Goal: Information Seeking & Learning: Find specific fact

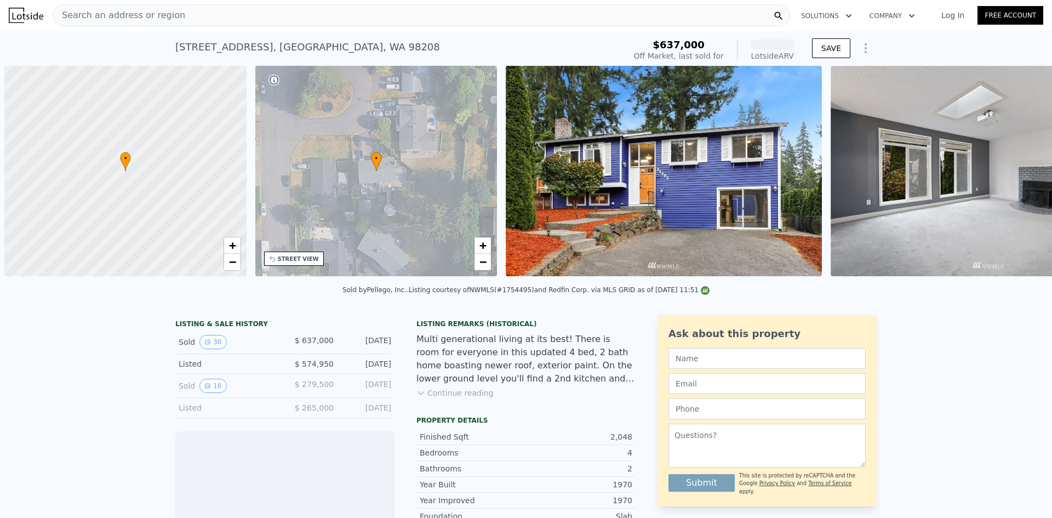
scroll to position [0, 4]
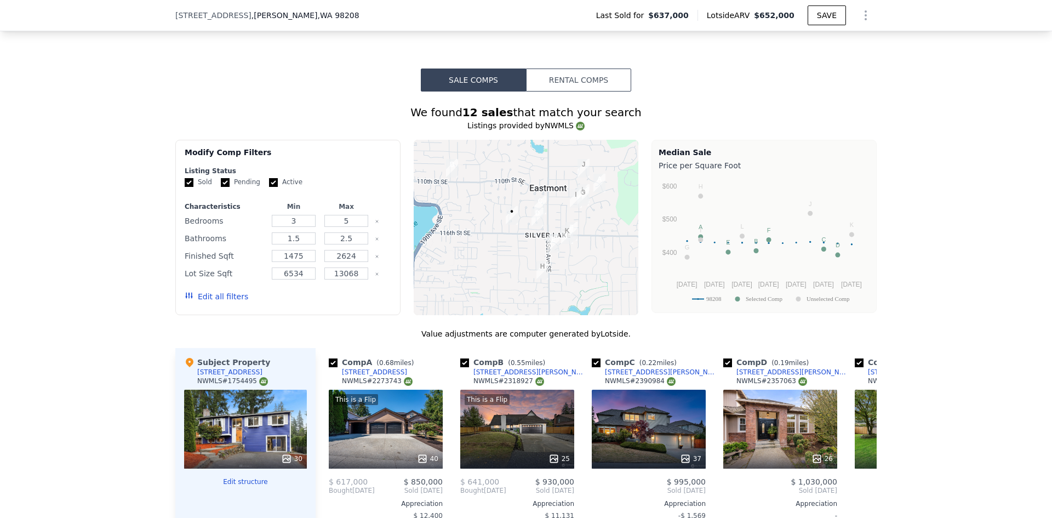
scroll to position [1038, 0]
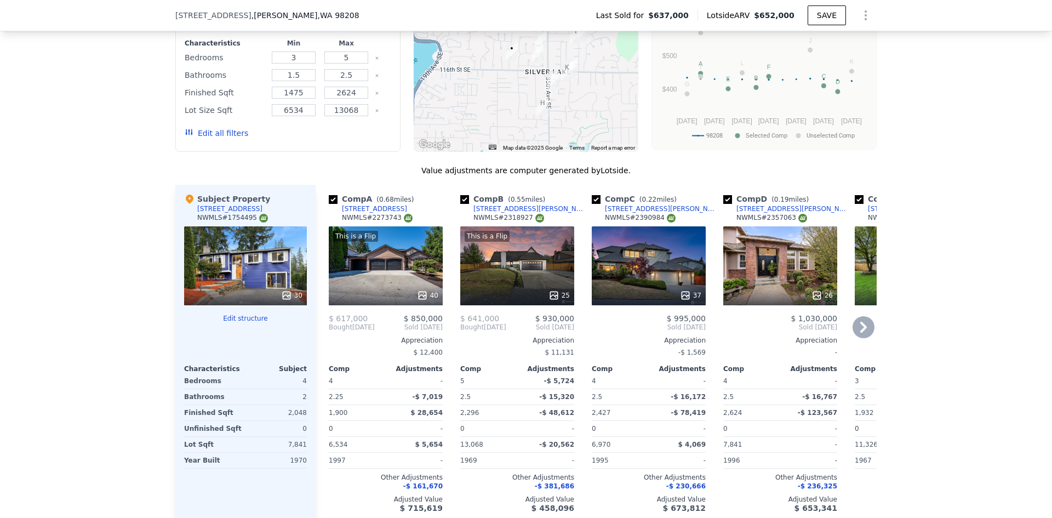
click at [329, 204] on input "checkbox" at bounding box center [333, 199] width 9 height 9
checkbox input "false"
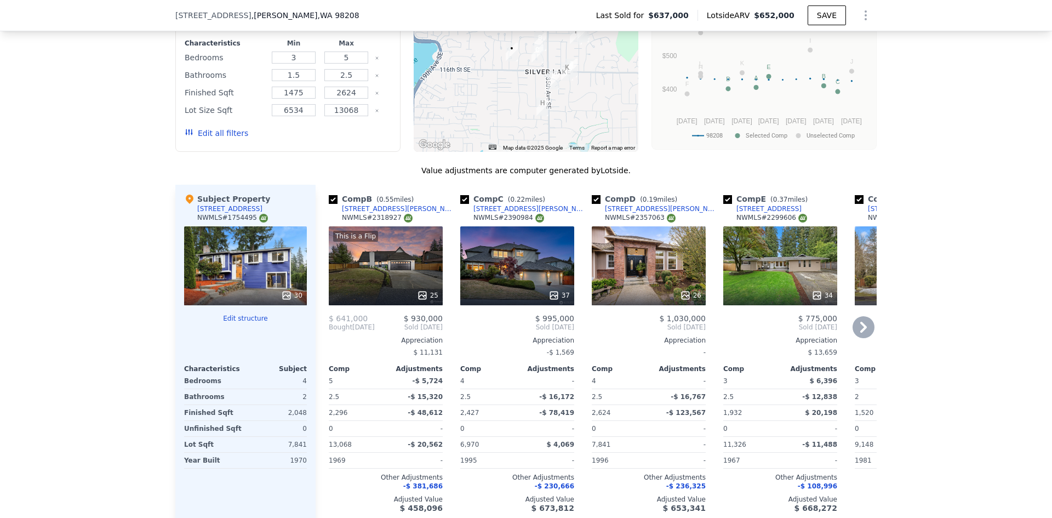
click at [460, 204] on input "checkbox" at bounding box center [464, 199] width 9 height 9
checkbox input "false"
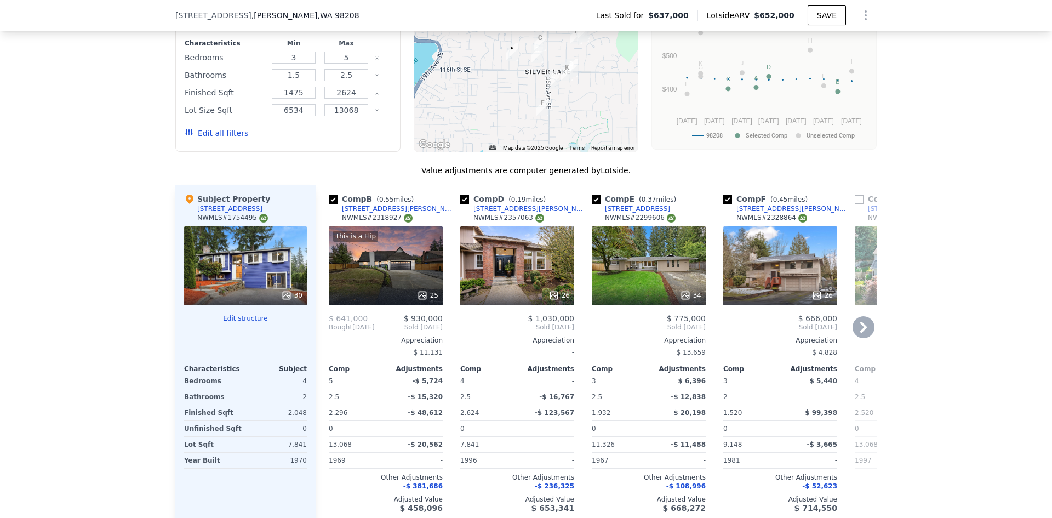
click at [862, 332] on icon at bounding box center [864, 327] width 22 height 22
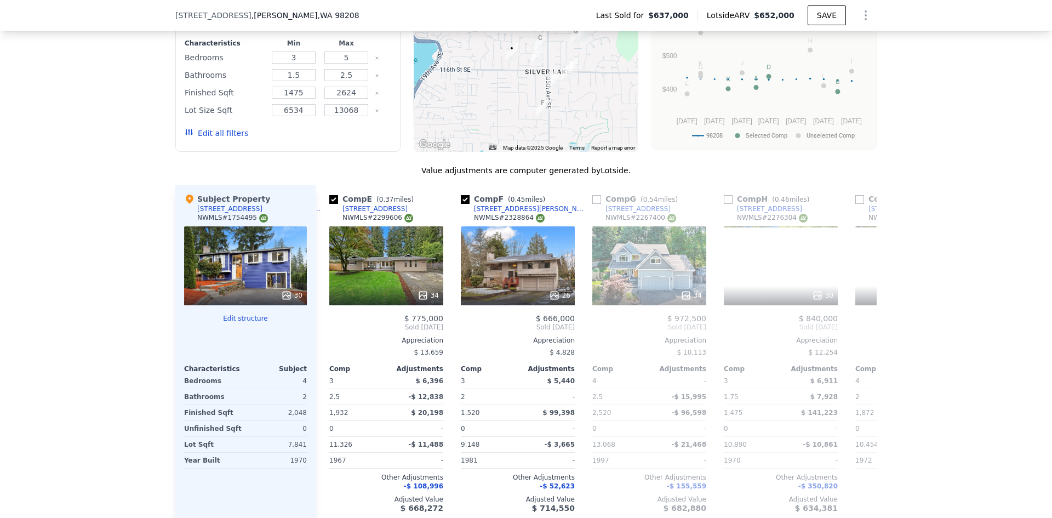
scroll to position [0, 263]
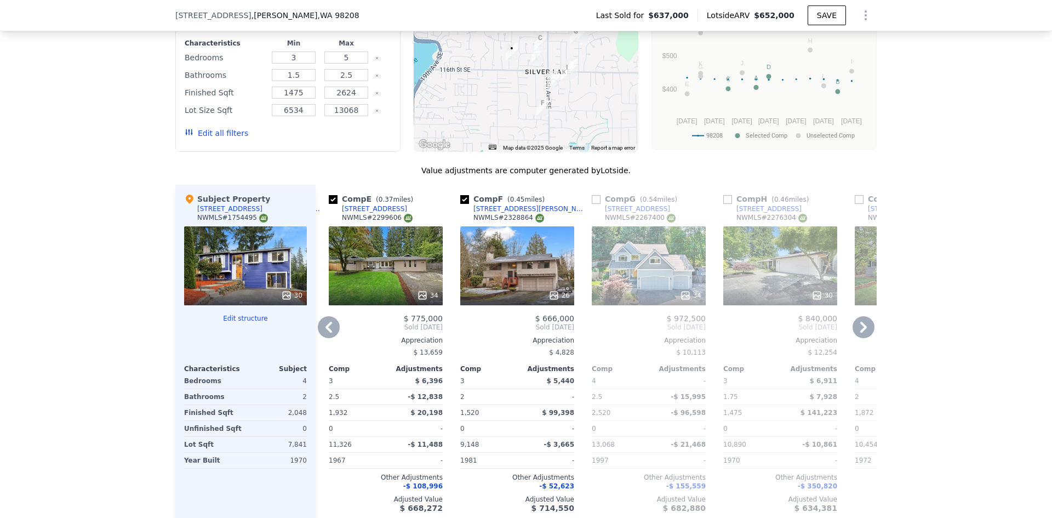
click at [863, 337] on icon at bounding box center [864, 327] width 22 height 22
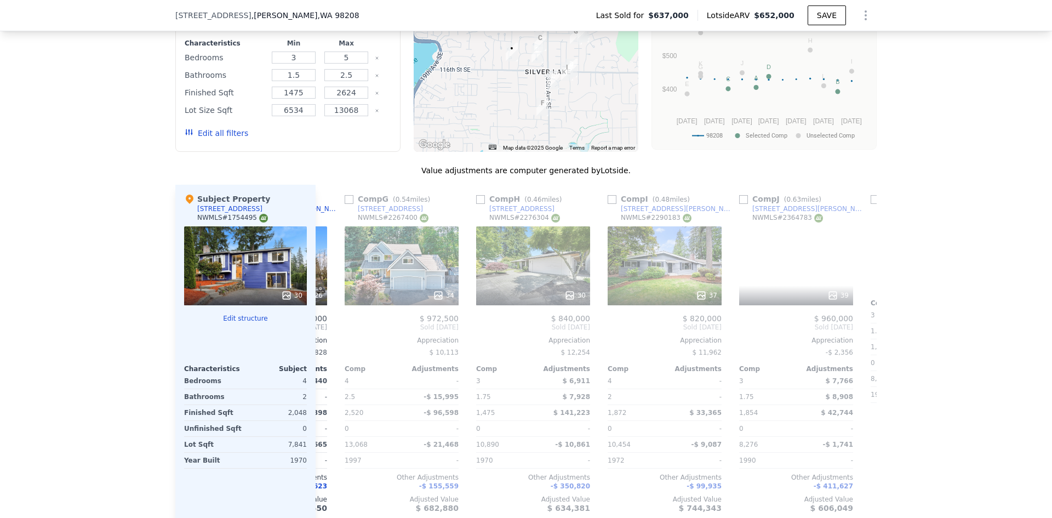
scroll to position [0, 526]
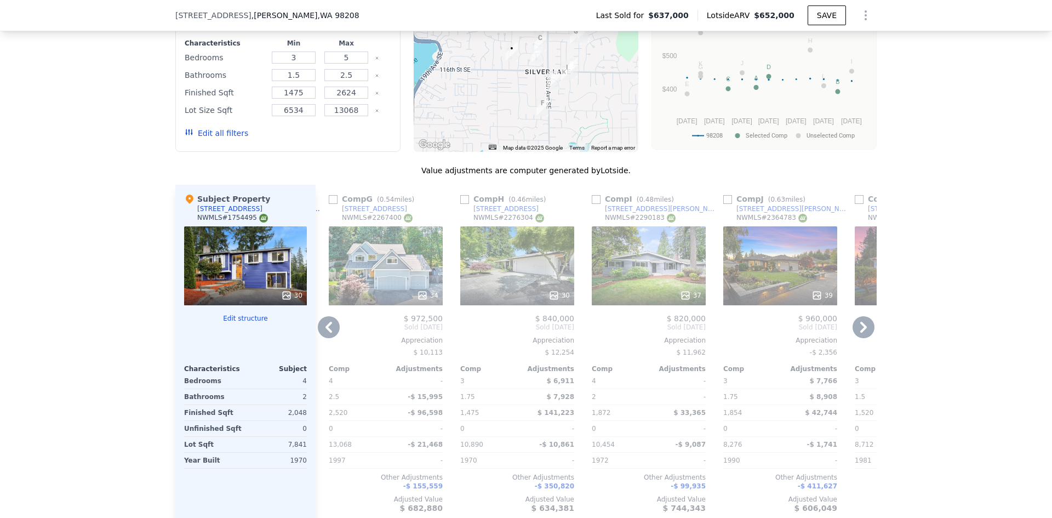
click at [863, 337] on icon at bounding box center [864, 327] width 22 height 22
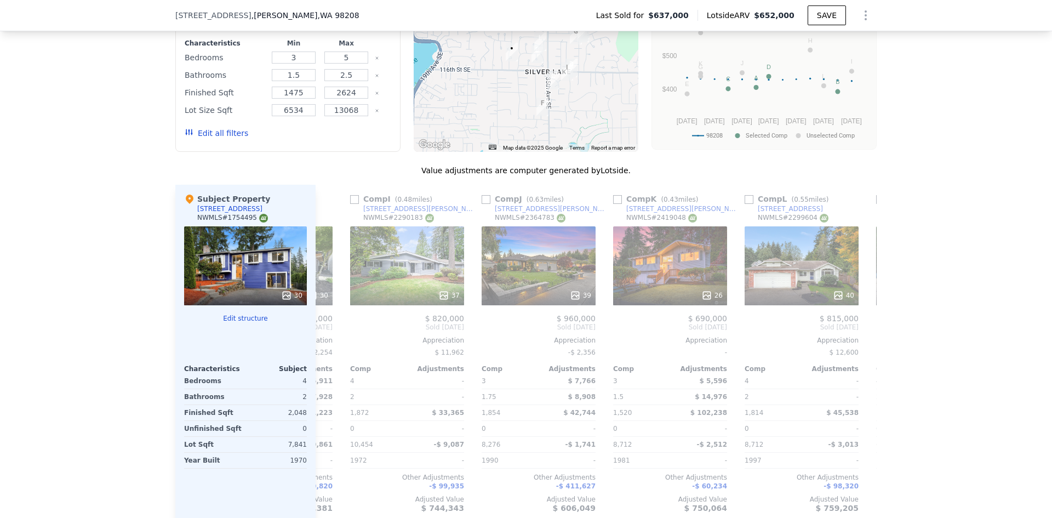
scroll to position [0, 789]
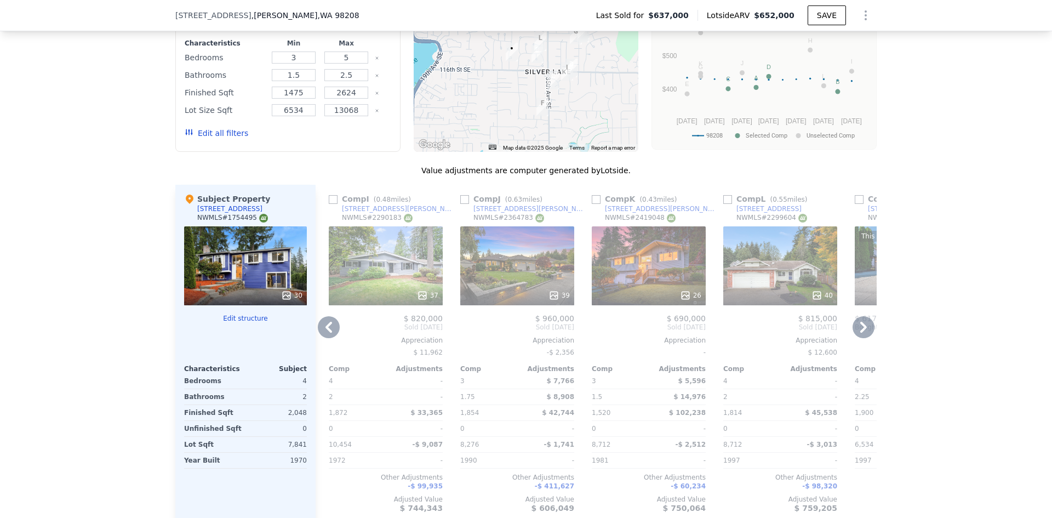
click at [861, 333] on icon at bounding box center [864, 327] width 7 height 11
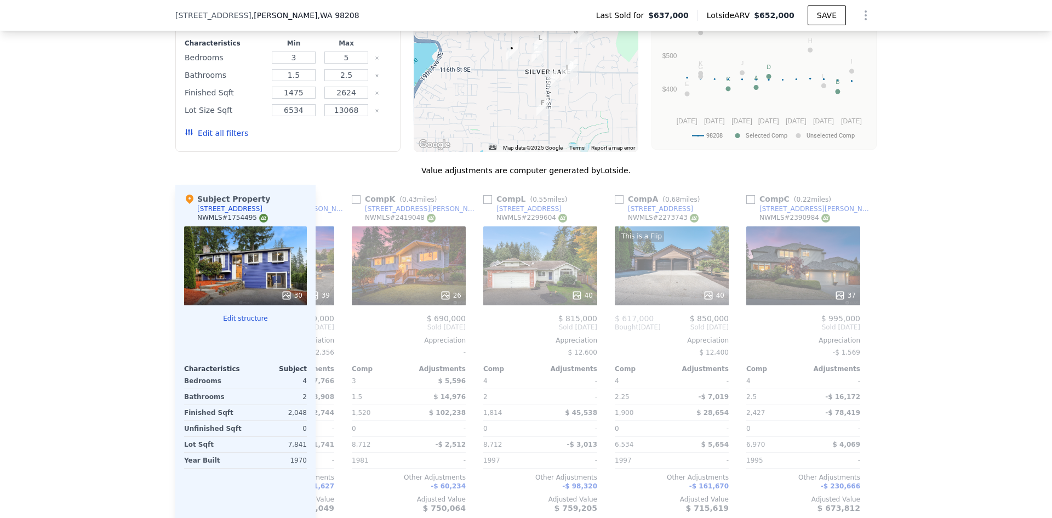
scroll to position [0, 1044]
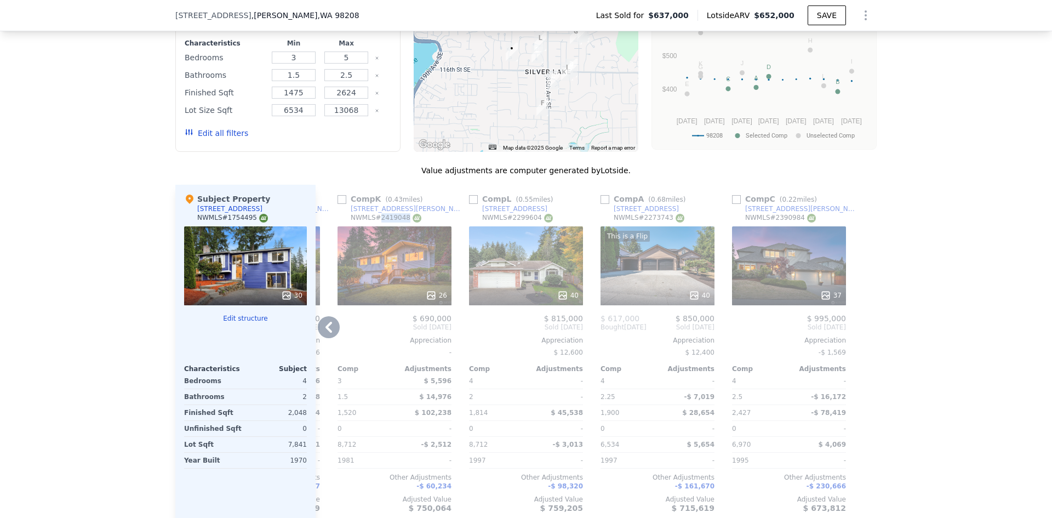
drag, startPoint x: 373, startPoint y: 226, endPoint x: 398, endPoint y: 225, distance: 24.7
click at [398, 223] on div "NWMLS # 2419048" at bounding box center [386, 217] width 71 height 9
copy div "2419048"
